Goal: Transaction & Acquisition: Purchase product/service

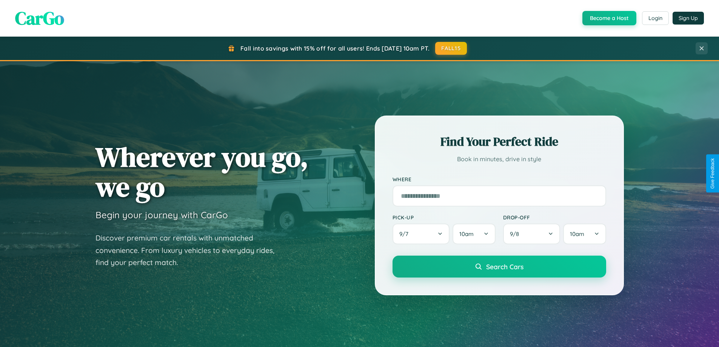
scroll to position [22, 0]
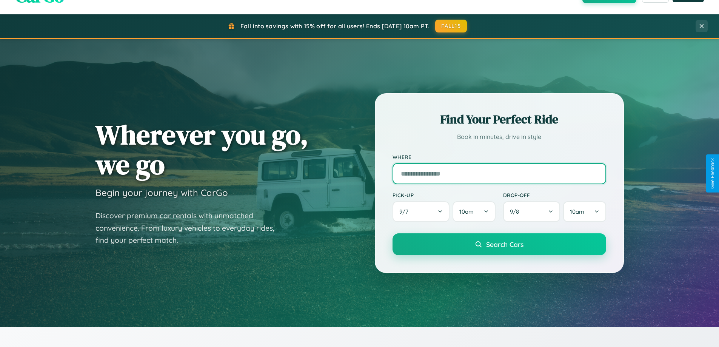
click at [499, 173] on input "text" at bounding box center [500, 173] width 214 height 21
type input "**********"
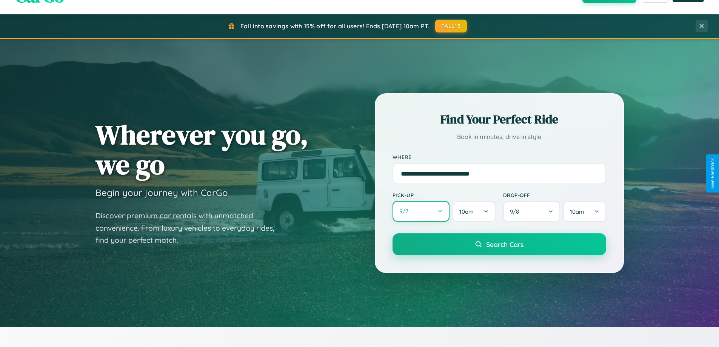
click at [421, 211] on button "9 / 7" at bounding box center [421, 211] width 57 height 21
select select "*"
select select "****"
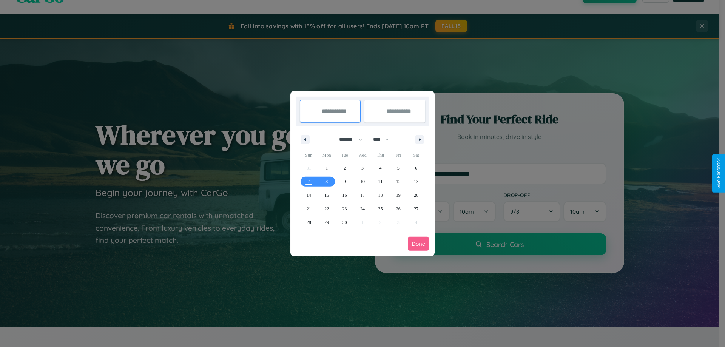
drag, startPoint x: 347, startPoint y: 139, endPoint x: 362, endPoint y: 151, distance: 19.3
click at [347, 139] on select "******* ******** ***** ***** *** **** **** ****** ********* ******* ******** **…" at bounding box center [349, 139] width 32 height 12
click at [326, 222] on span "29" at bounding box center [326, 223] width 5 height 14
type input "**********"
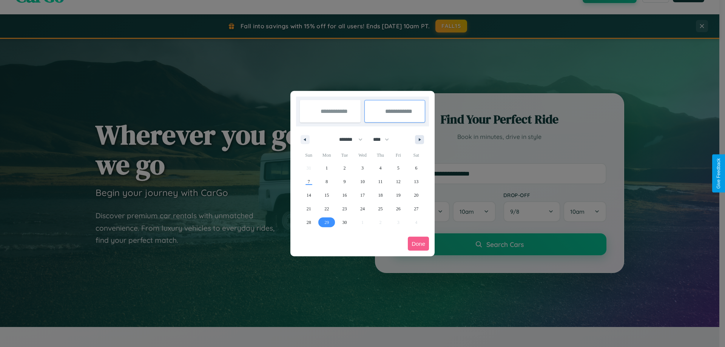
click at [419, 139] on icon "button" at bounding box center [421, 139] width 4 height 3
select select "*"
click at [362, 181] on span "8" at bounding box center [362, 182] width 2 height 14
type input "**********"
select select "*"
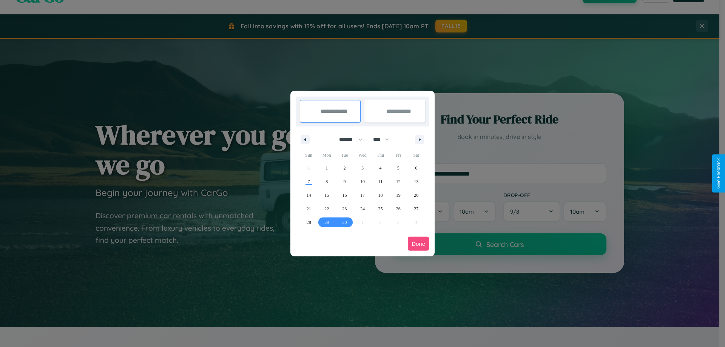
click at [418, 243] on button "Done" at bounding box center [418, 244] width 21 height 14
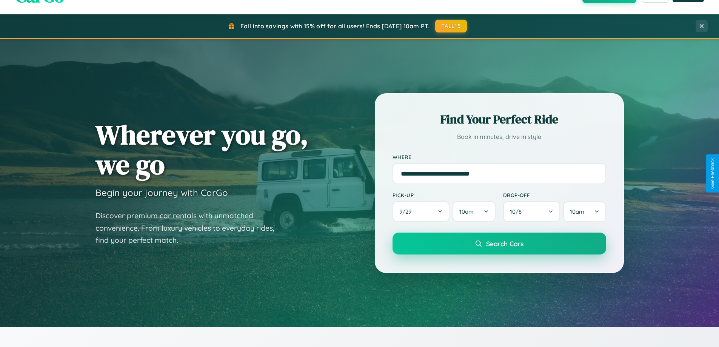
click at [499, 243] on span "Search Cars" at bounding box center [504, 243] width 37 height 8
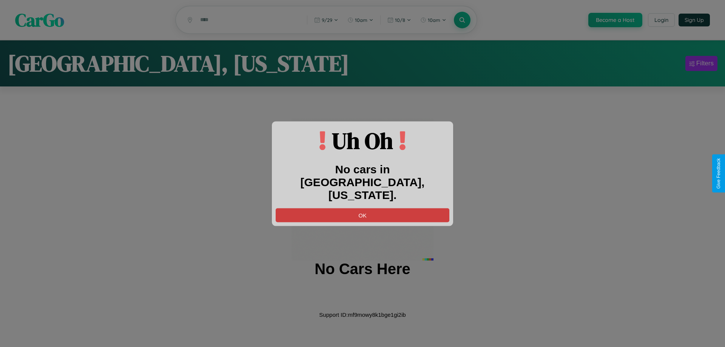
click at [362, 208] on button "OK" at bounding box center [363, 215] width 174 height 14
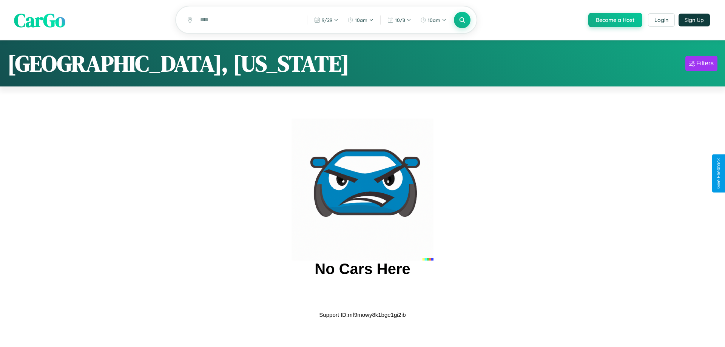
click at [40, 20] on span "CarGo" at bounding box center [39, 20] width 51 height 26
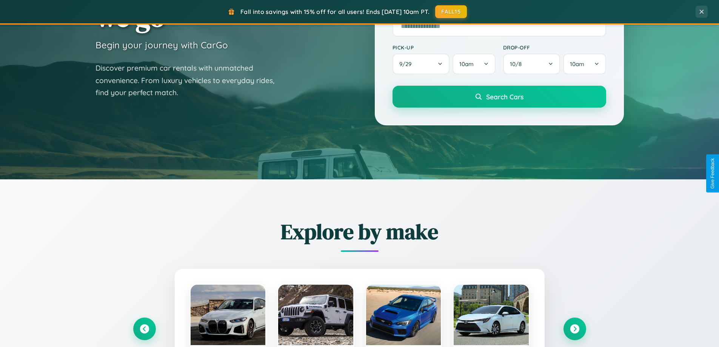
scroll to position [1452, 0]
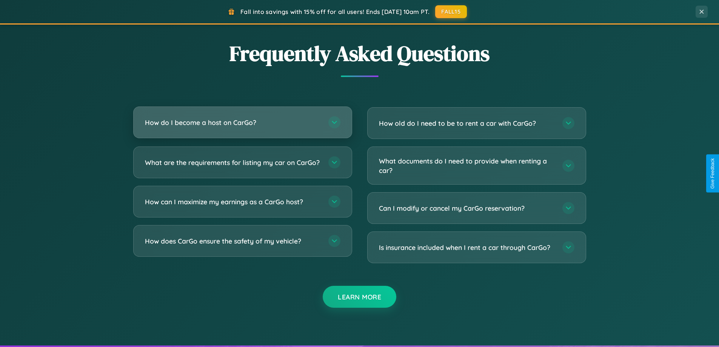
click at [242, 122] on h3 "How do I become a host on CarGo?" at bounding box center [233, 122] width 176 height 9
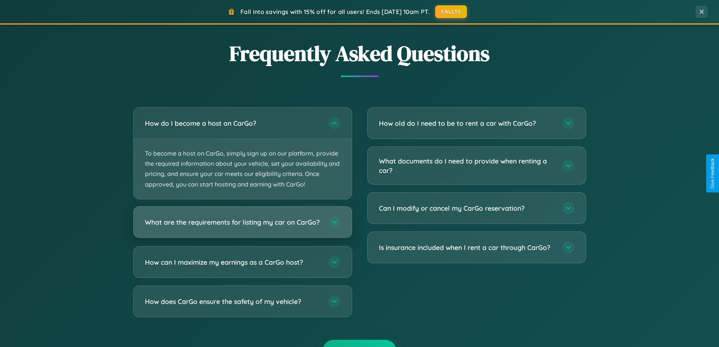
click at [242, 225] on h3 "What are the requirements for listing my car on CarGo?" at bounding box center [233, 221] width 176 height 9
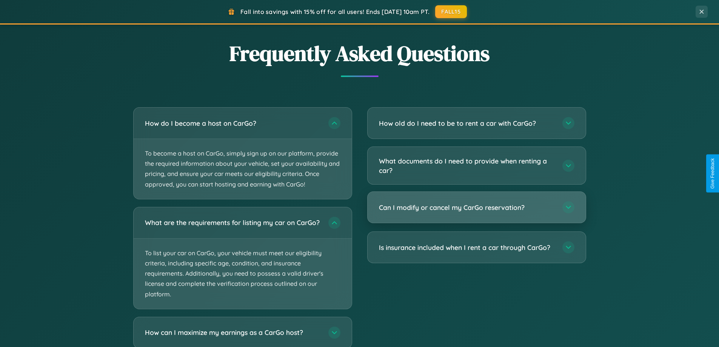
click at [476, 208] on h3 "Can I modify or cancel my CarGo reservation?" at bounding box center [467, 207] width 176 height 9
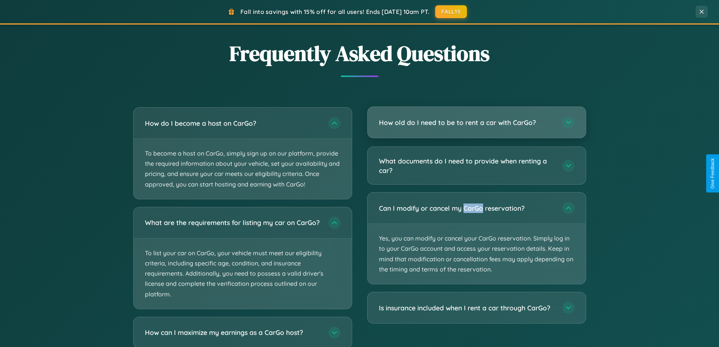
click at [476, 123] on h3 "How old do I need to be to rent a car with CarGo?" at bounding box center [467, 122] width 176 height 9
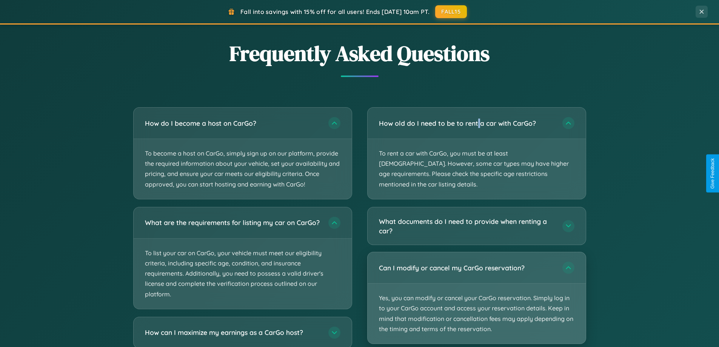
click at [476, 288] on p "Yes, you can modify or cancel your CarGo reservation. Simply log in to your Car…" at bounding box center [477, 313] width 218 height 60
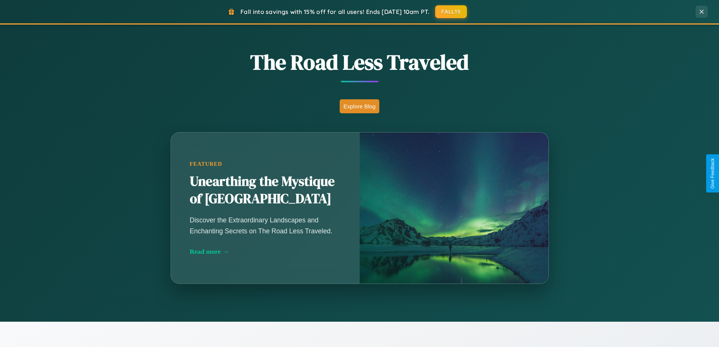
scroll to position [325, 0]
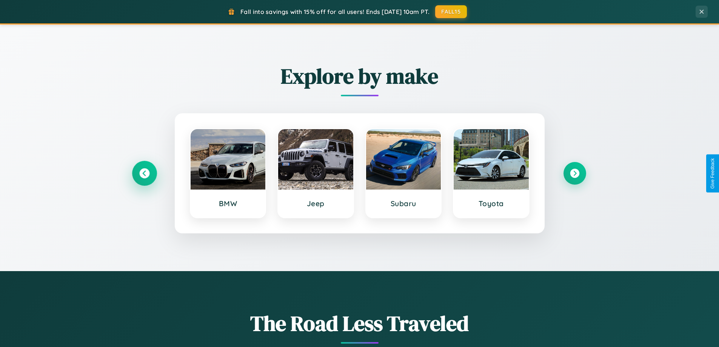
click at [144, 173] on icon at bounding box center [144, 173] width 10 height 10
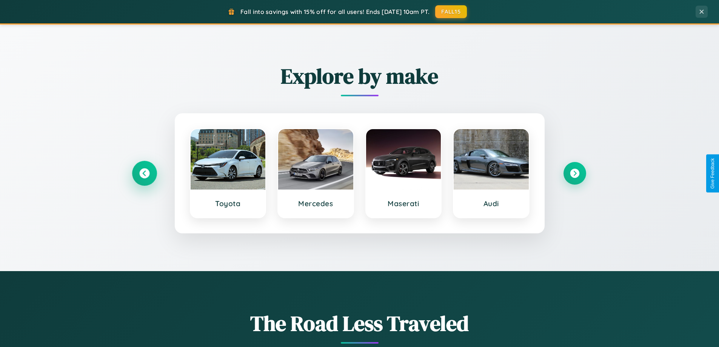
click at [144, 173] on icon at bounding box center [144, 173] width 10 height 10
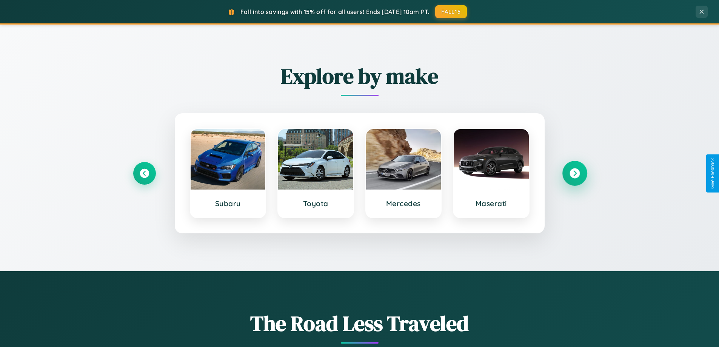
click at [574, 173] on icon at bounding box center [575, 173] width 10 height 10
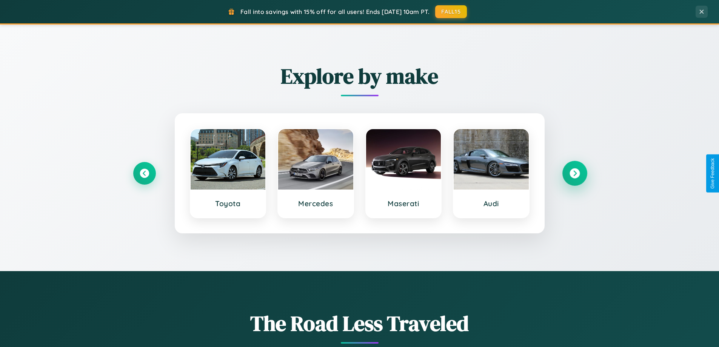
click at [574, 173] on icon at bounding box center [575, 173] width 10 height 10
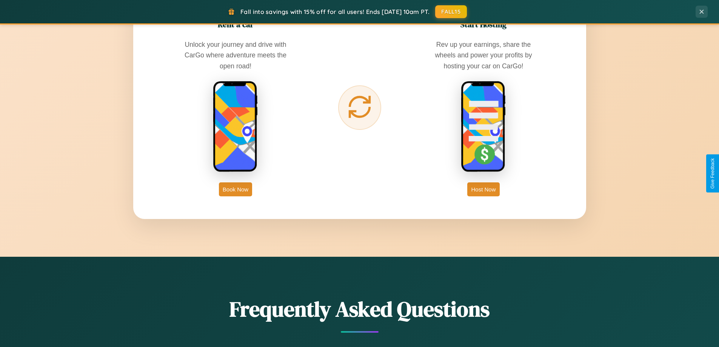
scroll to position [1213, 0]
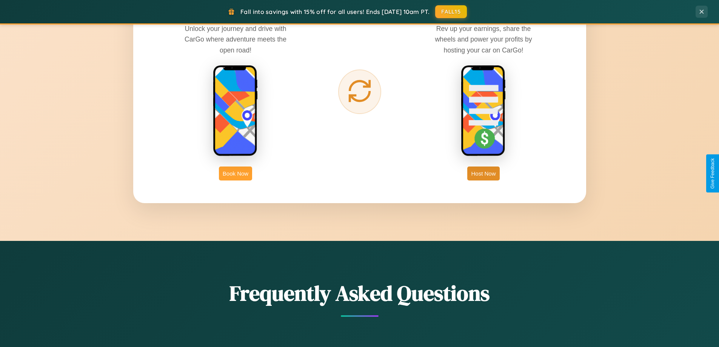
click at [236, 173] on button "Book Now" at bounding box center [235, 173] width 33 height 14
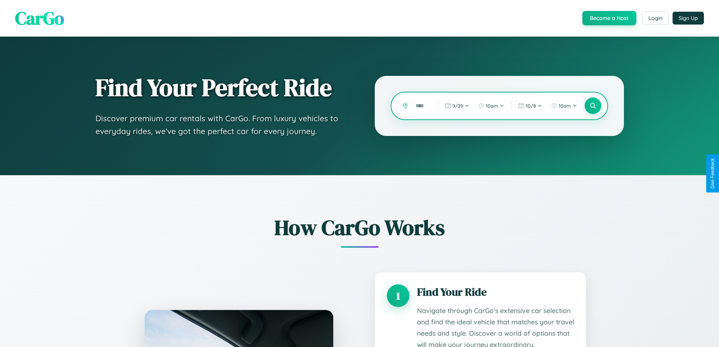
click at [421, 106] on input "text" at bounding box center [421, 105] width 18 height 13
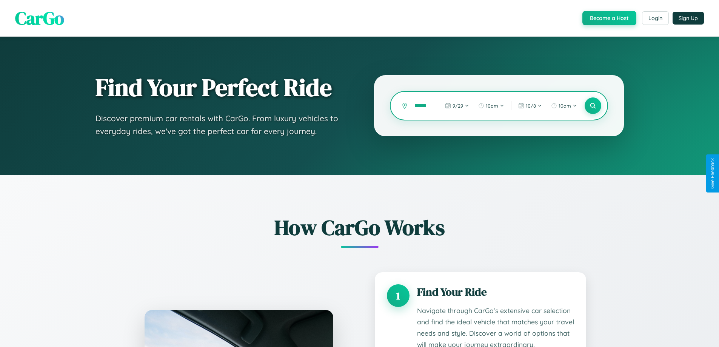
scroll to position [0, 15]
type input "********"
click at [593, 106] on icon at bounding box center [592, 105] width 7 height 7
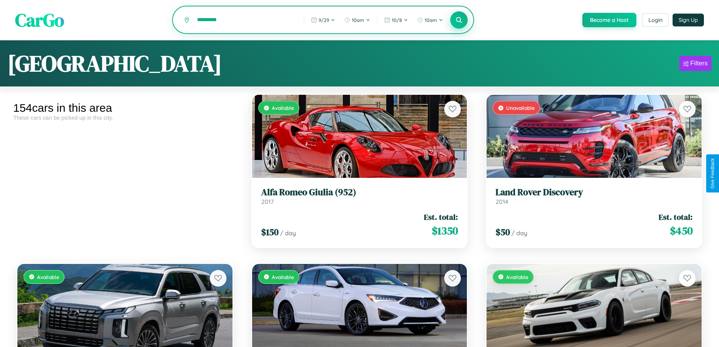
type input "*********"
click at [459, 20] on icon at bounding box center [459, 19] width 7 height 7
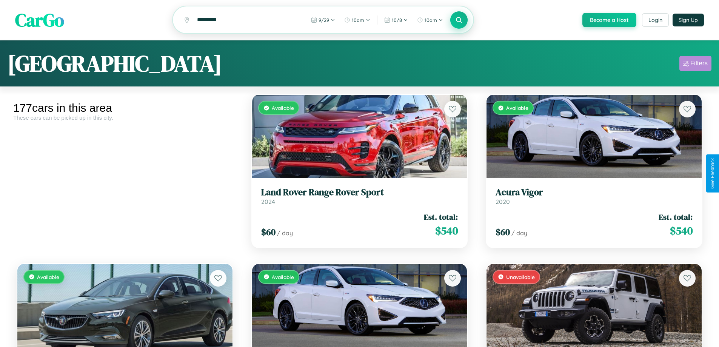
click at [695, 65] on div "Filters" at bounding box center [698, 64] width 17 height 8
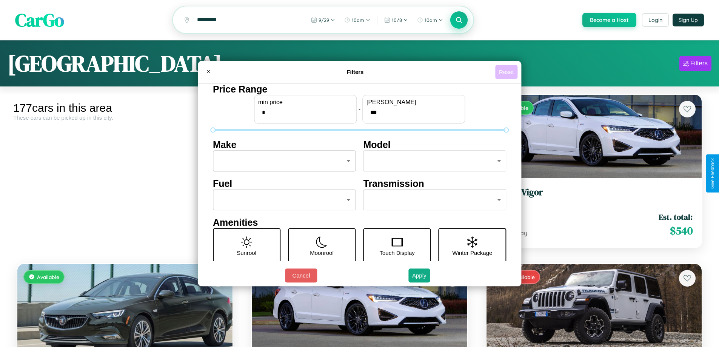
click at [507, 72] on button "Reset" at bounding box center [506, 72] width 22 height 14
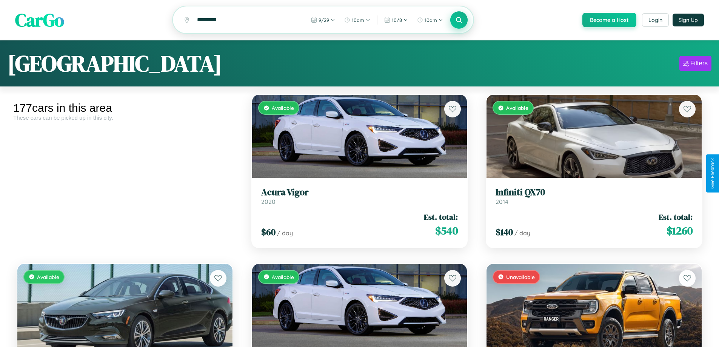
scroll to position [46, 0]
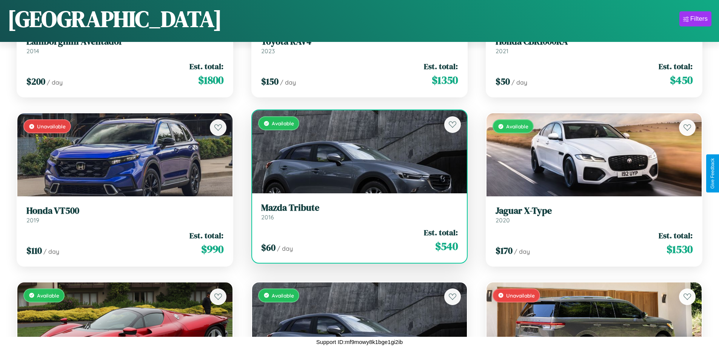
click at [356, 214] on link "Mazda Tribute 2016" at bounding box center [359, 211] width 197 height 18
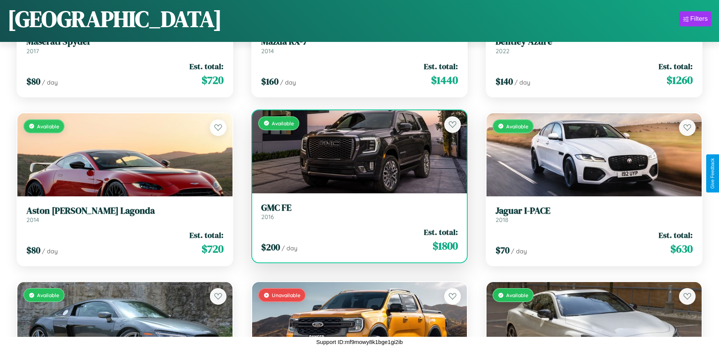
click at [356, 151] on div "Available" at bounding box center [359, 151] width 215 height 83
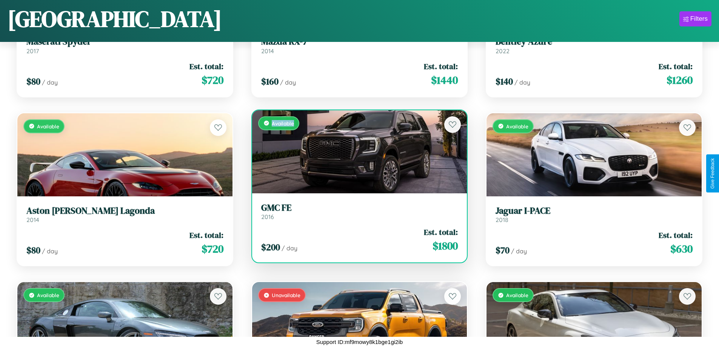
click at [356, 151] on div "Available" at bounding box center [359, 151] width 215 height 83
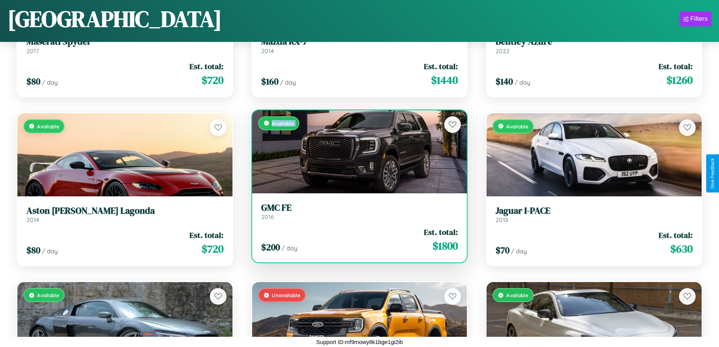
click at [356, 151] on div "Available" at bounding box center [359, 151] width 215 height 83
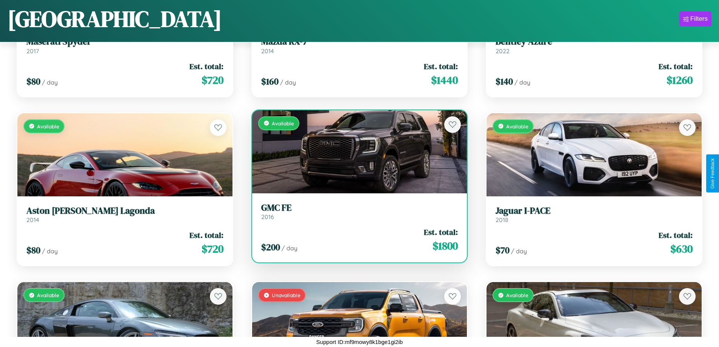
click at [356, 151] on div "Available" at bounding box center [359, 151] width 215 height 83
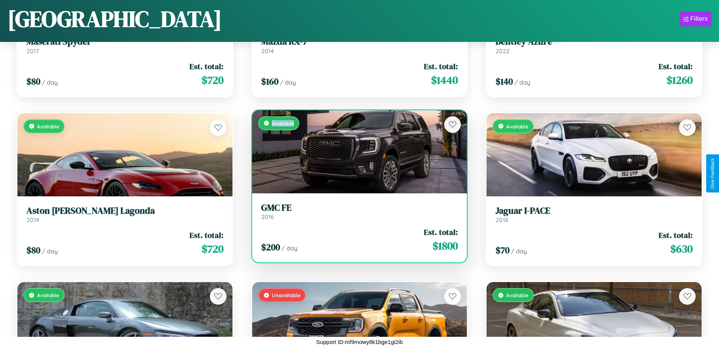
click at [356, 151] on div "Available" at bounding box center [359, 151] width 215 height 83
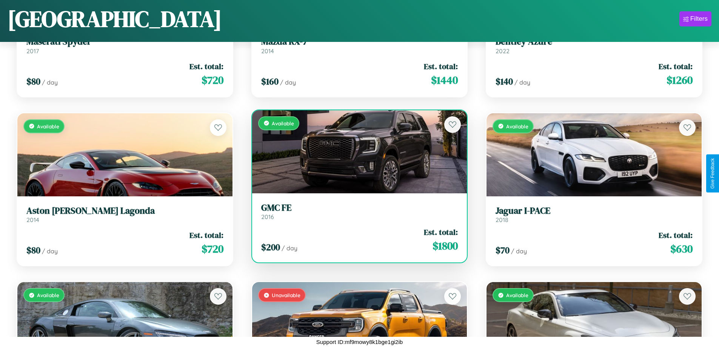
click at [356, 211] on h3 "GMC FE" at bounding box center [359, 207] width 197 height 11
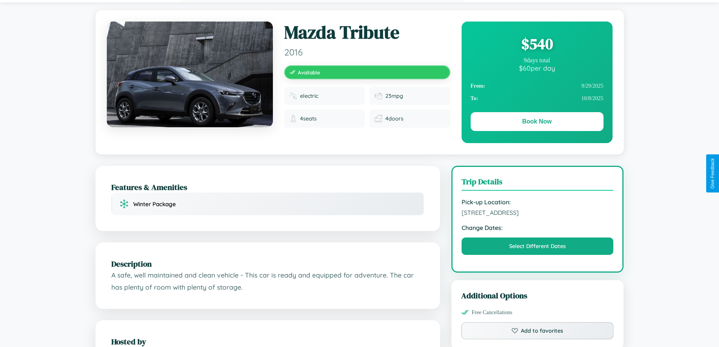
scroll to position [78, 0]
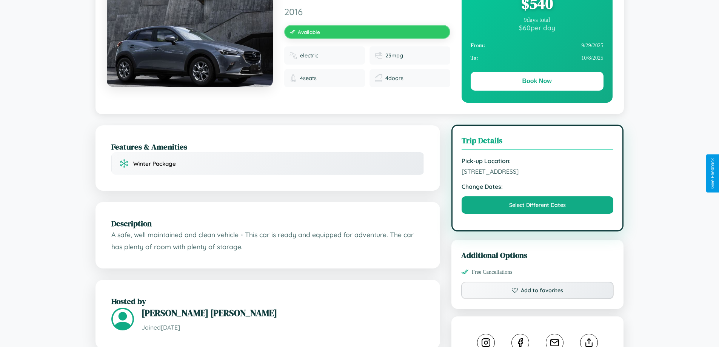
click at [537, 172] on span "7345 Chestnut Street Amsterdam 96087 Netherlands" at bounding box center [538, 172] width 152 height 8
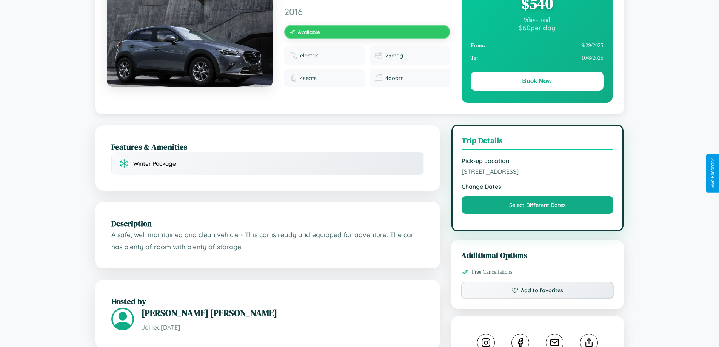
click at [537, 172] on span "7345 Chestnut Street Amsterdam 96087 Netherlands" at bounding box center [538, 172] width 152 height 8
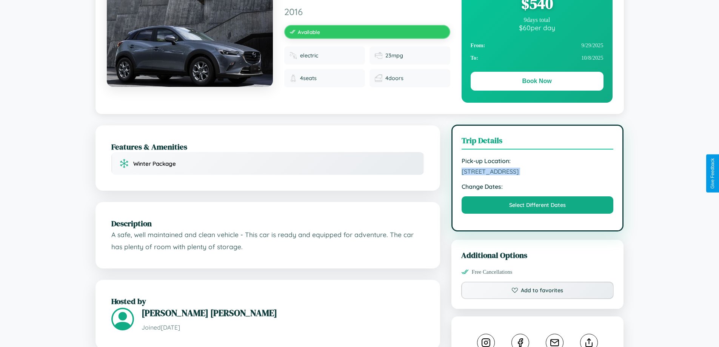
click at [537, 172] on span "7345 Chestnut Street Amsterdam 96087 Netherlands" at bounding box center [538, 172] width 152 height 8
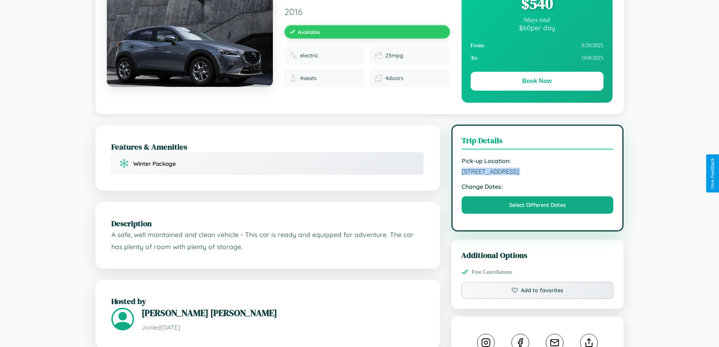
click at [537, 172] on span "7345 Chestnut Street Amsterdam 96087 Netherlands" at bounding box center [538, 172] width 152 height 8
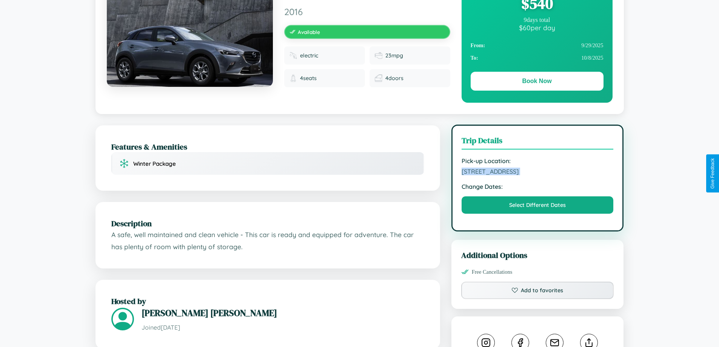
click at [537, 172] on span "7345 Chestnut Street Amsterdam 96087 Netherlands" at bounding box center [538, 172] width 152 height 8
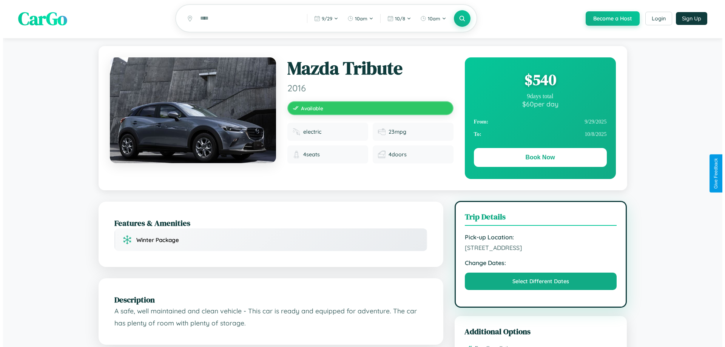
scroll to position [0, 0]
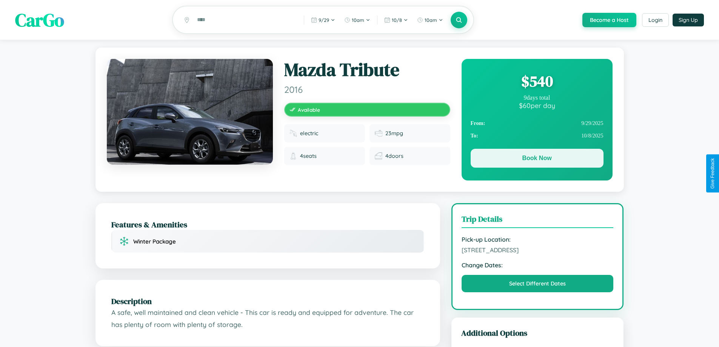
click at [537, 159] on button "Book Now" at bounding box center [537, 158] width 133 height 19
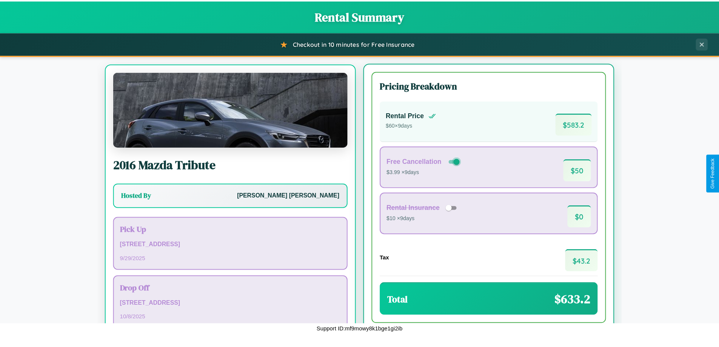
scroll to position [35, 0]
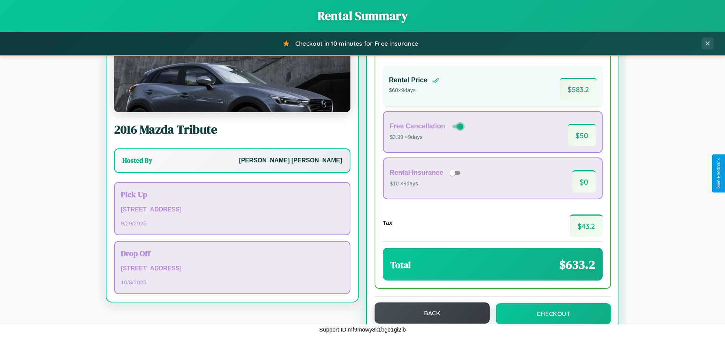
click at [428, 313] on button "Back" at bounding box center [431, 312] width 115 height 21
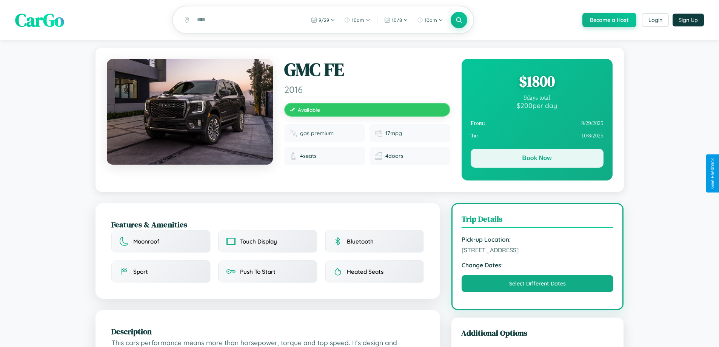
click at [537, 159] on button "Book Now" at bounding box center [537, 158] width 133 height 19
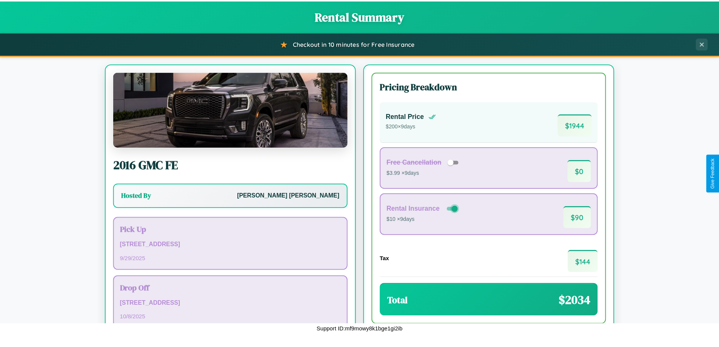
scroll to position [52, 0]
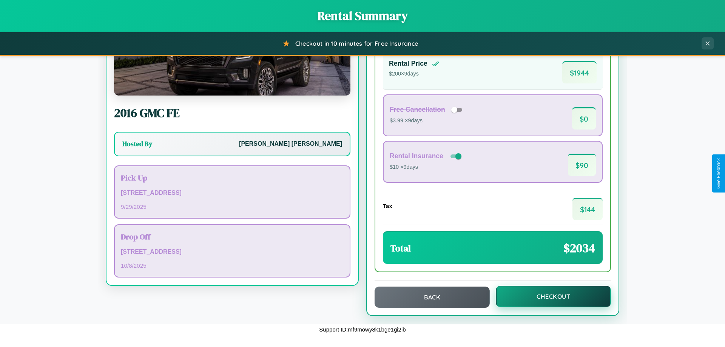
click at [548, 296] on button "Checkout" at bounding box center [553, 296] width 115 height 21
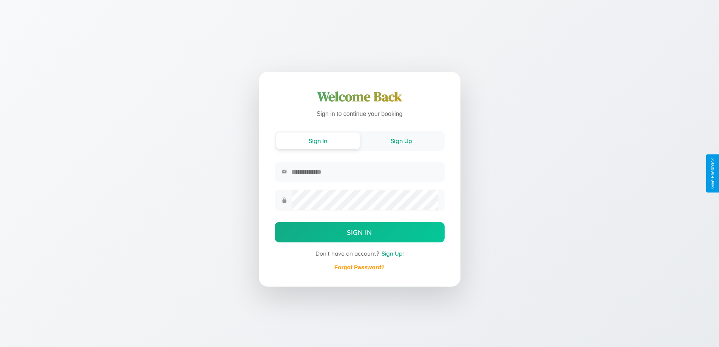
click at [401, 140] on button "Sign Up" at bounding box center [401, 140] width 83 height 17
